Goal: Task Accomplishment & Management: Use online tool/utility

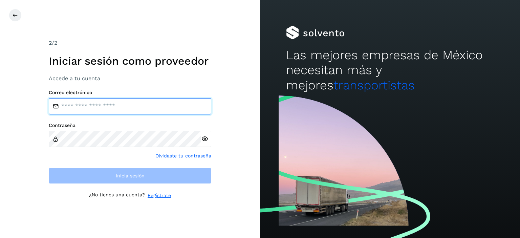
click at [81, 106] on input "email" at bounding box center [130, 106] width 162 height 16
type input "**********"
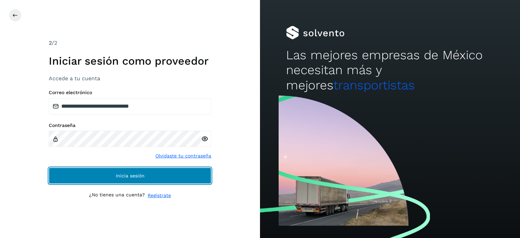
click at [133, 179] on button "Inicia sesión" at bounding box center [130, 176] width 162 height 16
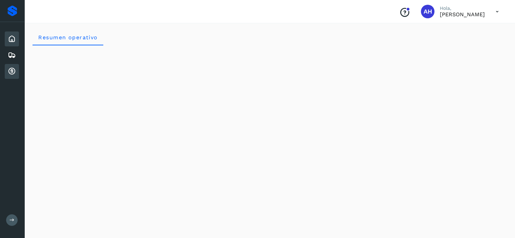
click at [13, 68] on icon at bounding box center [12, 71] width 8 height 8
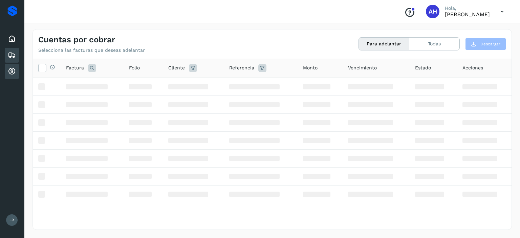
click at [12, 51] on icon at bounding box center [12, 55] width 8 height 8
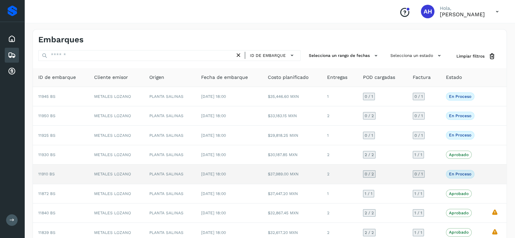
click at [49, 173] on span "11910 BS" at bounding box center [46, 174] width 17 height 5
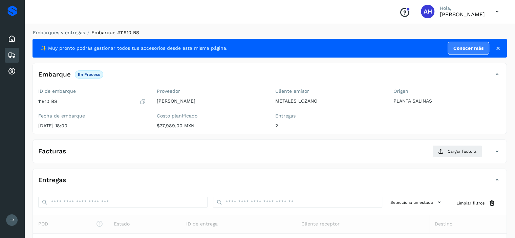
scroll to position [79, 0]
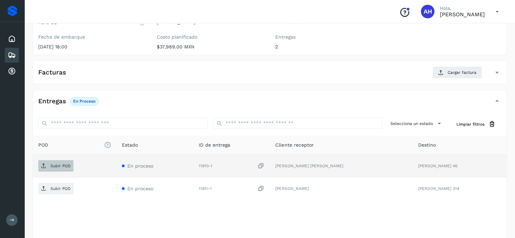
click at [53, 168] on span "Subir POD" at bounding box center [55, 165] width 35 height 11
click at [64, 169] on span "Subir POD" at bounding box center [55, 165] width 35 height 11
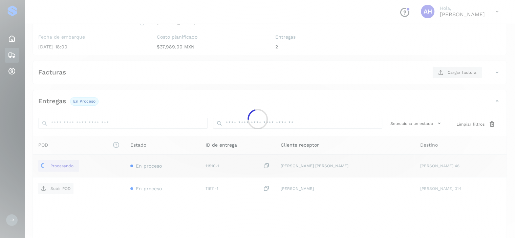
scroll to position [106, 0]
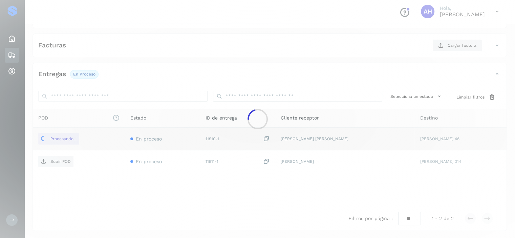
click at [288, 185] on div at bounding box center [257, 119] width 515 height 238
drag, startPoint x: 297, startPoint y: 166, endPoint x: 302, endPoint y: 154, distance: 13.0
click at [298, 166] on div at bounding box center [257, 119] width 515 height 238
drag, startPoint x: 295, startPoint y: 159, endPoint x: 297, endPoint y: 165, distance: 5.8
click at [297, 165] on div at bounding box center [257, 119] width 515 height 238
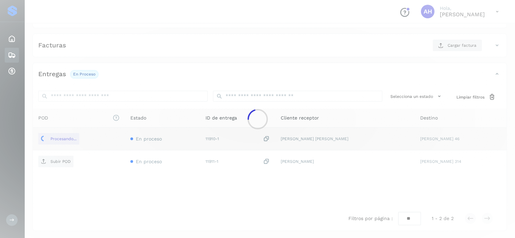
drag, startPoint x: 298, startPoint y: 158, endPoint x: 295, endPoint y: 162, distance: 4.6
click at [295, 162] on div at bounding box center [257, 119] width 515 height 238
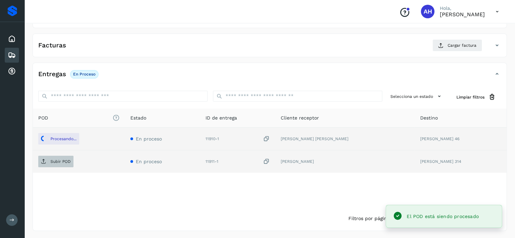
click at [65, 159] on p "Subir POD" at bounding box center [60, 161] width 20 height 5
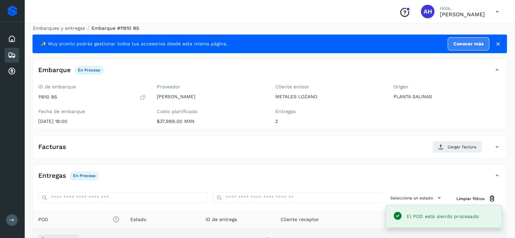
scroll to position [72, 0]
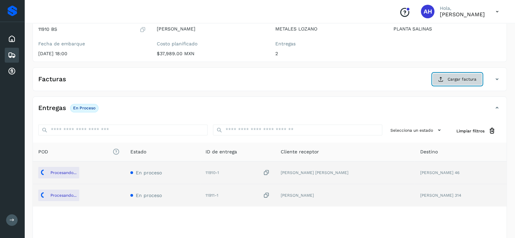
click at [470, 78] on span "Cargar factura" at bounding box center [462, 79] width 29 height 6
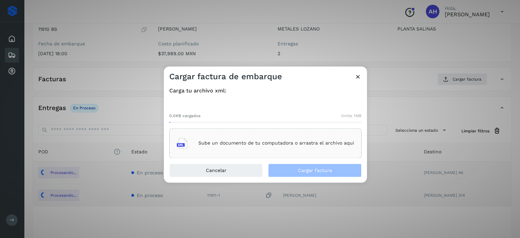
click at [247, 140] on p "Sube un documento de tu computadora o arrastra el archivo aquí" at bounding box center [276, 143] width 156 height 6
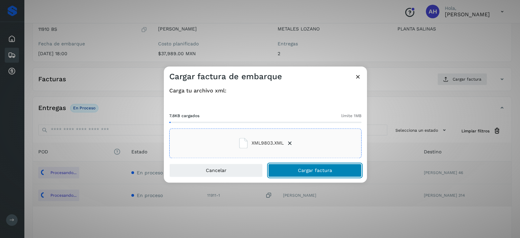
click at [314, 168] on span "Cargar factura" at bounding box center [315, 170] width 34 height 5
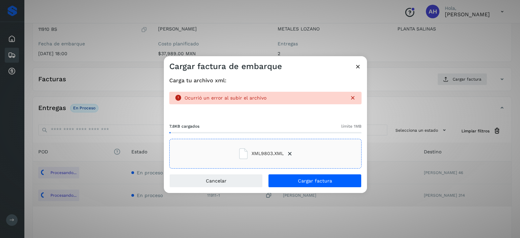
click at [101, 193] on div "Cargar factura de embarque Carga tu archivo xml: Ocurrió un error al subir el a…" at bounding box center [260, 119] width 520 height 238
